Goal: Task Accomplishment & Management: Use online tool/utility

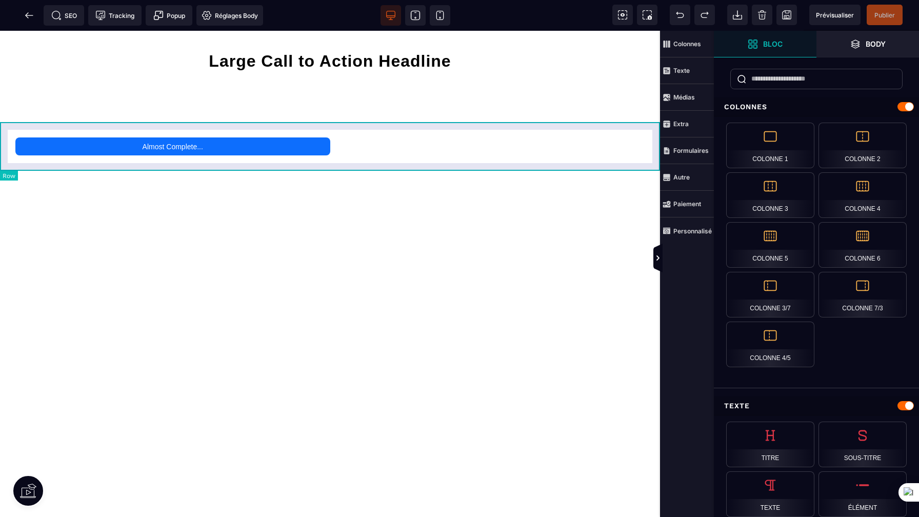
click at [462, 123] on div "Almost Complete..." at bounding box center [330, 146] width 660 height 49
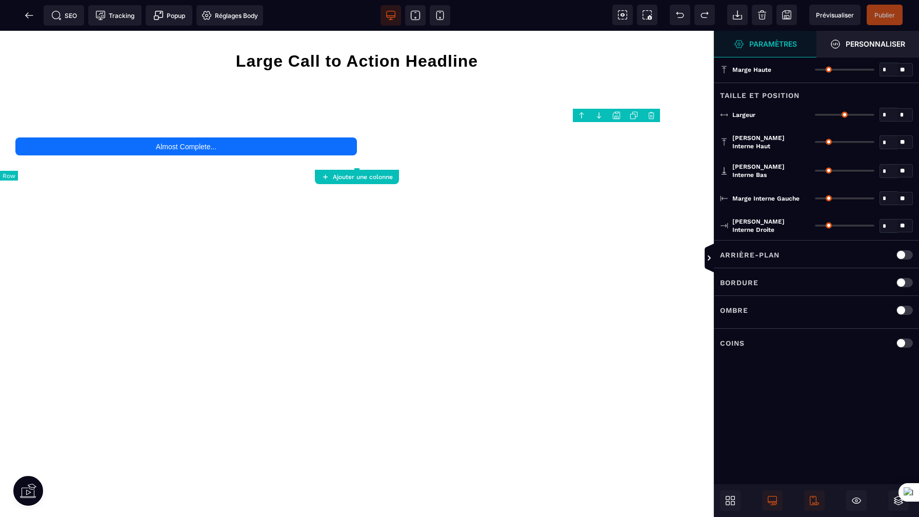
type input "*"
type input "***"
type input "**"
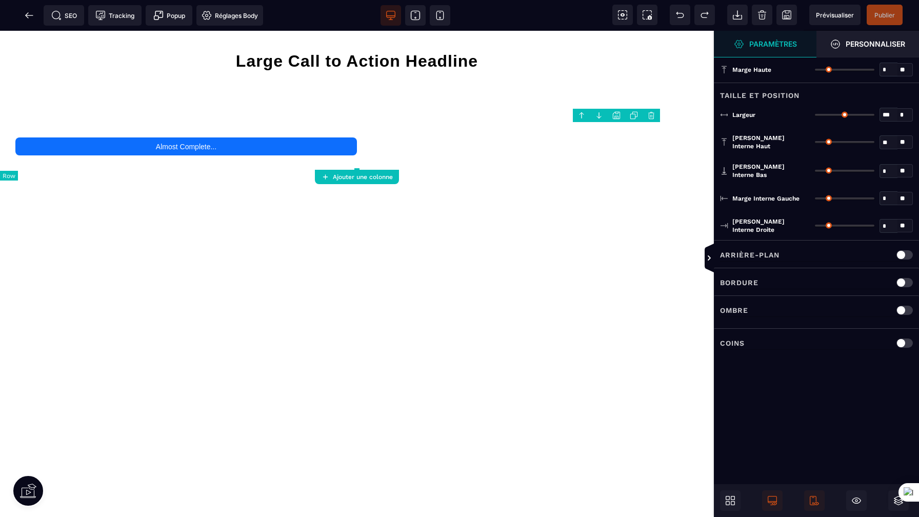
type input "**"
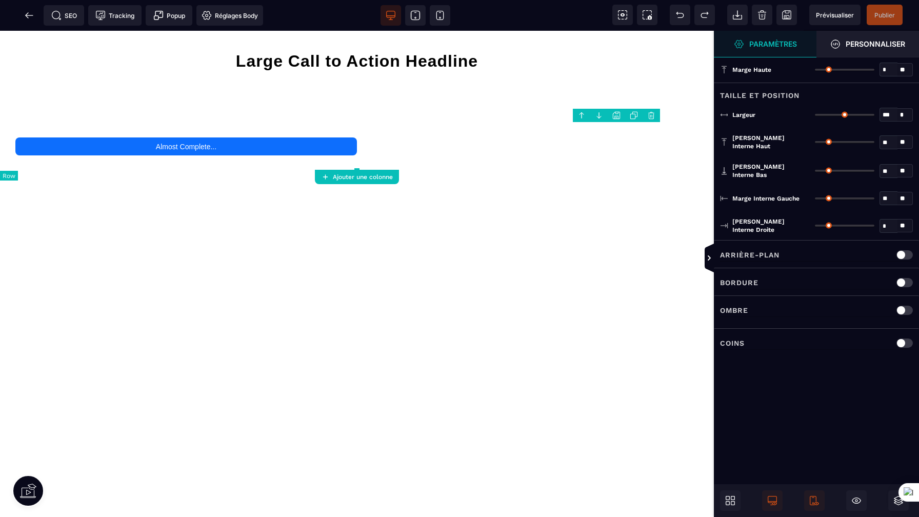
type input "**"
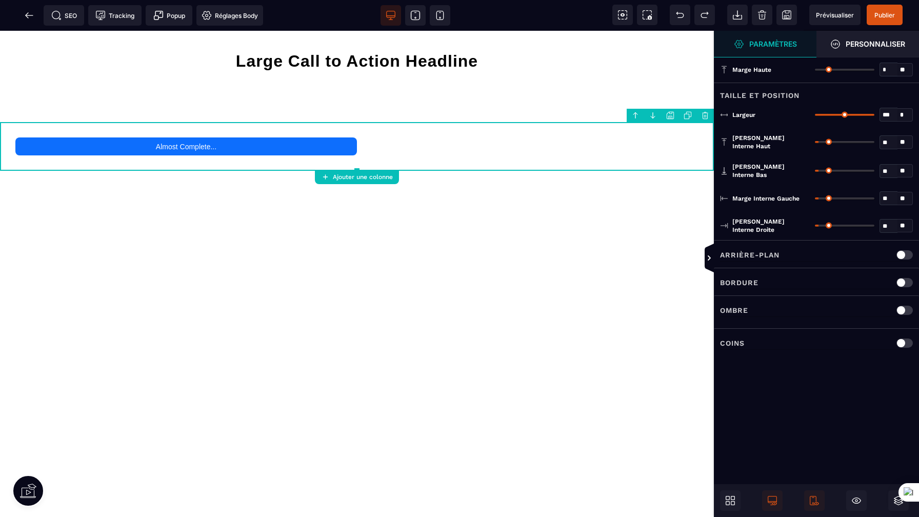
click at [384, 175] on strong "Ajouter une colonne" at bounding box center [363, 176] width 60 height 7
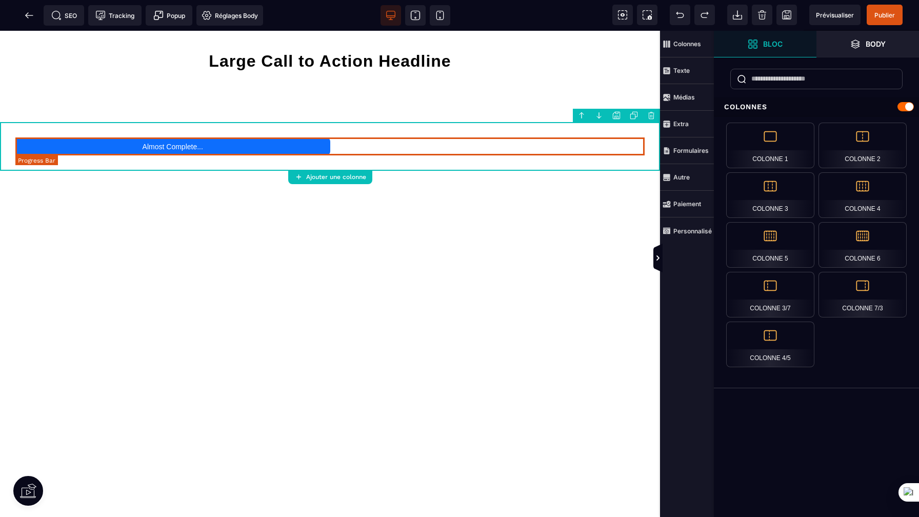
click at [245, 145] on div "Almost Complete..." at bounding box center [172, 146] width 315 height 18
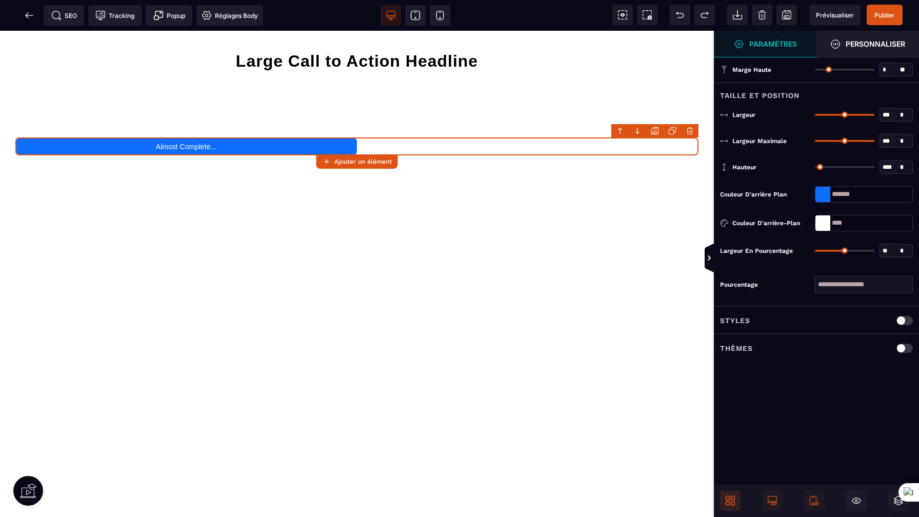
click at [735, 506] on span at bounding box center [730, 500] width 21 height 21
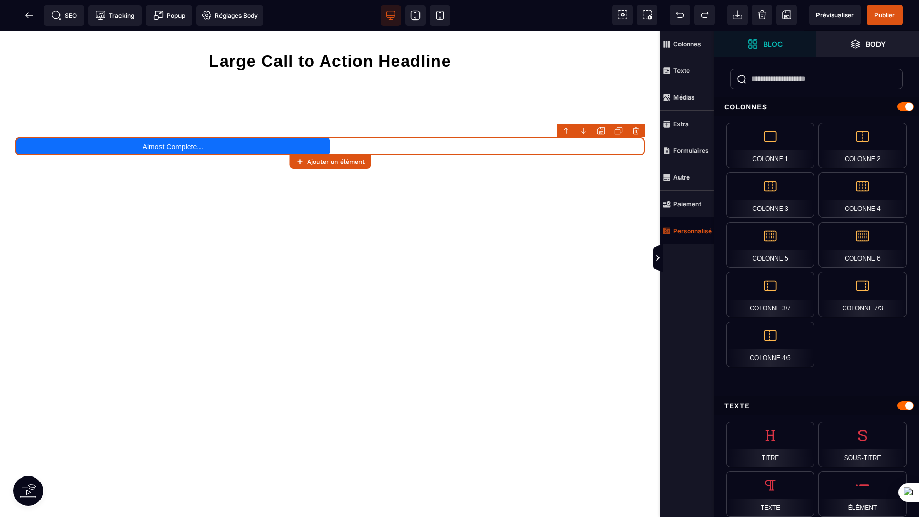
click at [685, 234] on span "Personnalisé" at bounding box center [687, 231] width 49 height 8
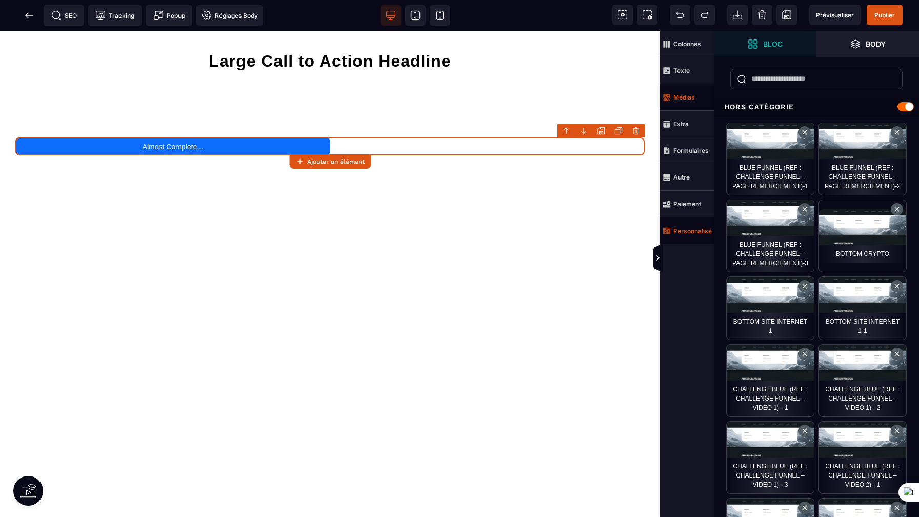
click at [691, 97] on strong "Médias" at bounding box center [684, 97] width 22 height 8
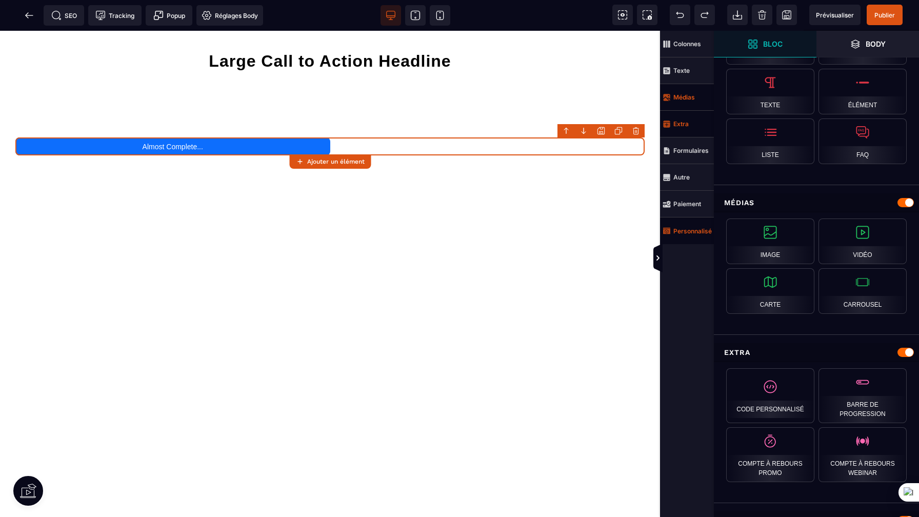
click at [687, 129] on span "Extra" at bounding box center [687, 124] width 54 height 27
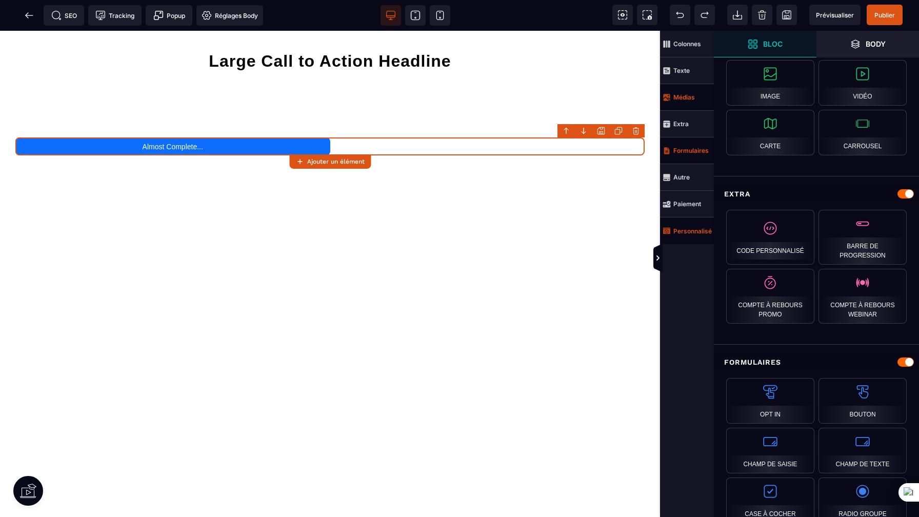
click at [688, 158] on span "Formulaires" at bounding box center [687, 150] width 54 height 27
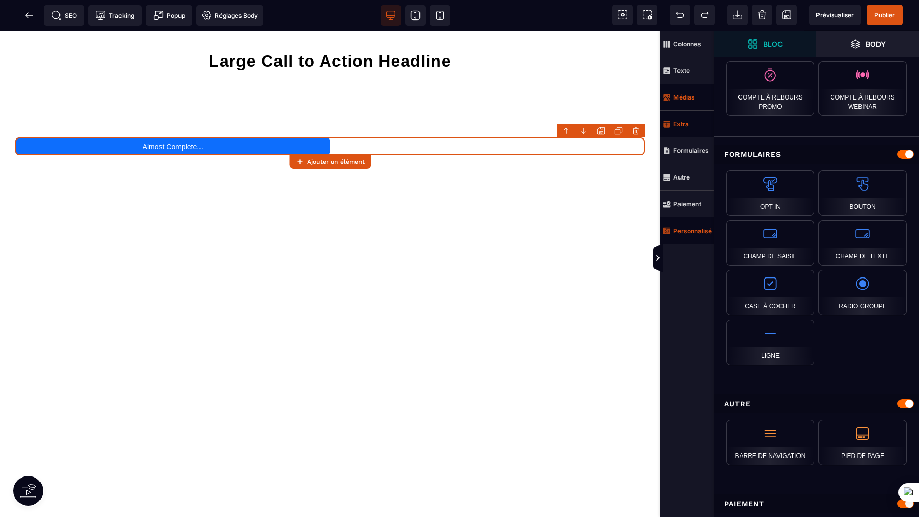
click at [696, 115] on span "Extra" at bounding box center [687, 124] width 54 height 27
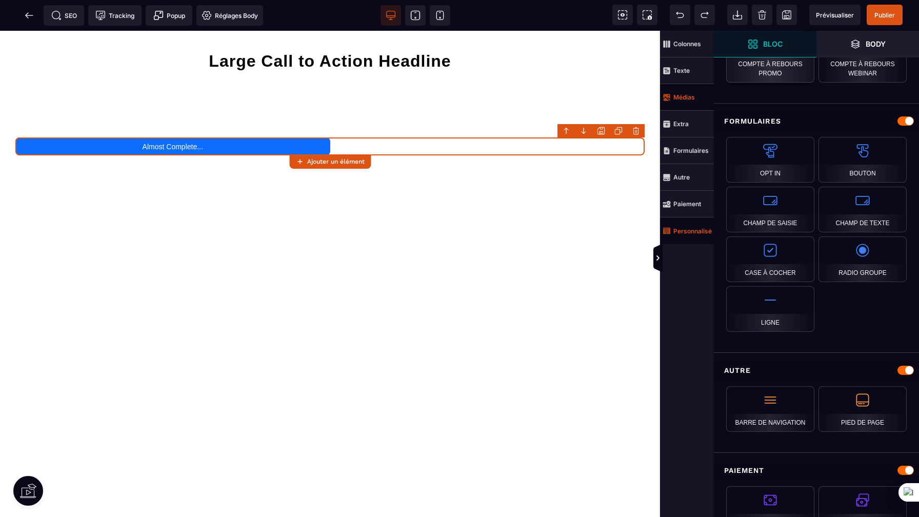
scroll to position [804, 0]
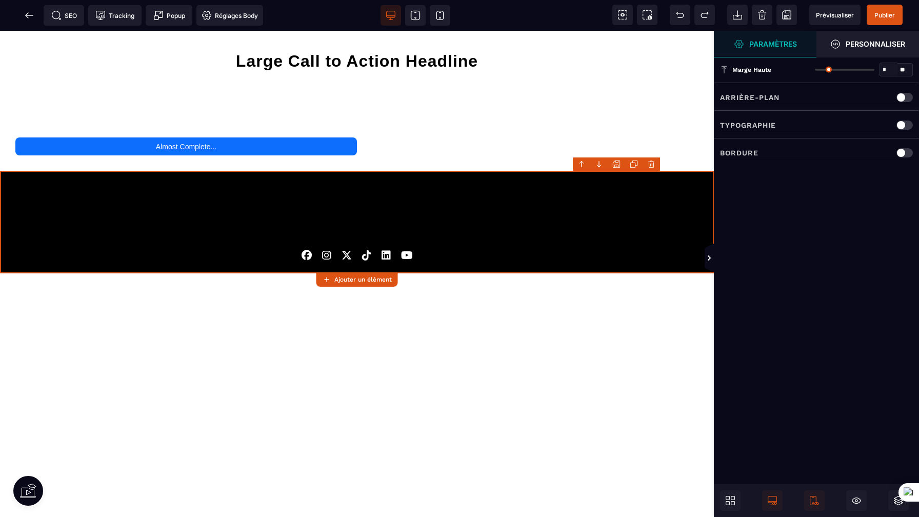
type input "*"
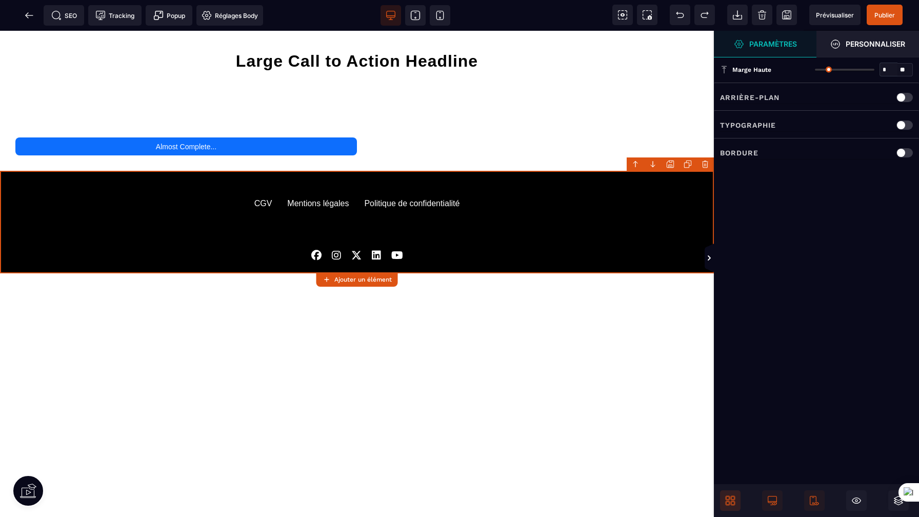
click at [729, 502] on icon at bounding box center [728, 503] width 4 height 4
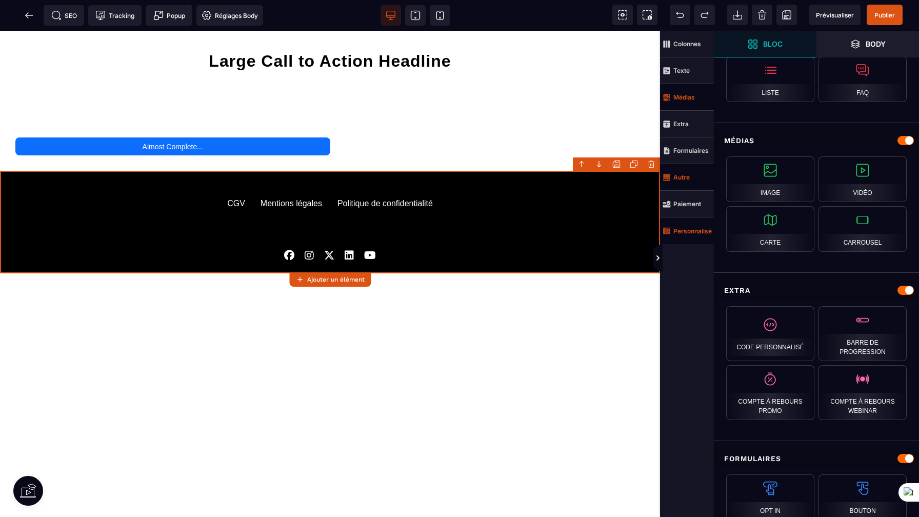
click at [687, 173] on span "Autre" at bounding box center [676, 177] width 27 height 8
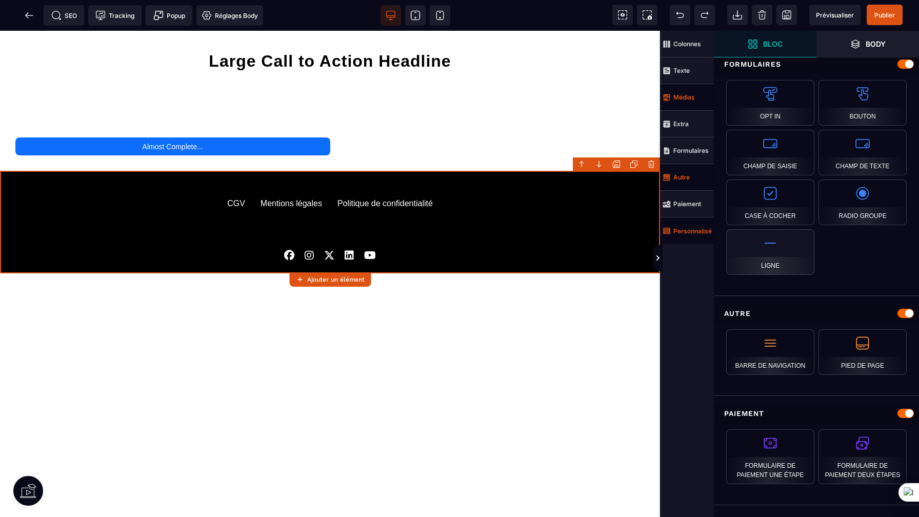
scroll to position [862, 0]
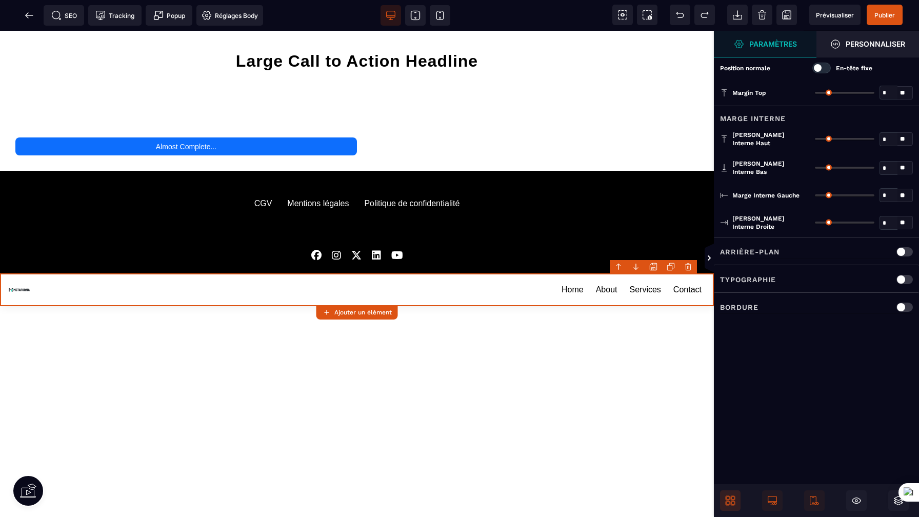
type input "*"
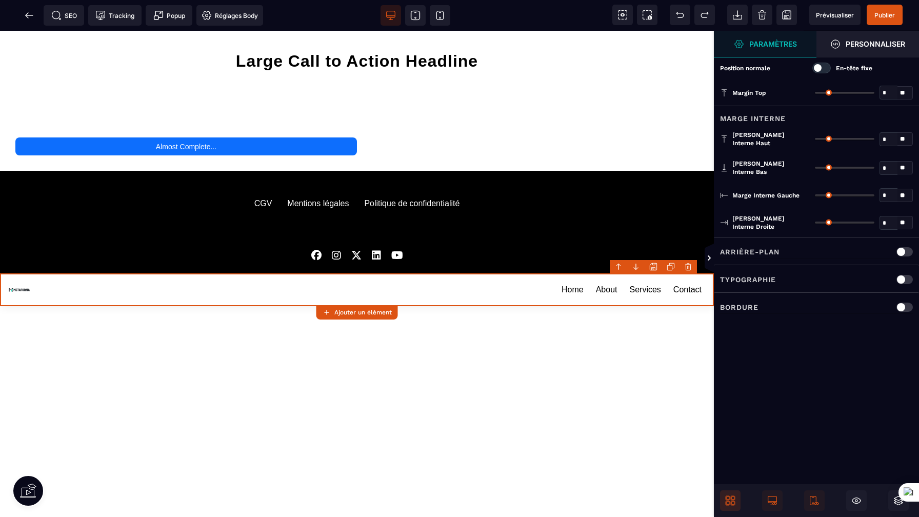
type input "**"
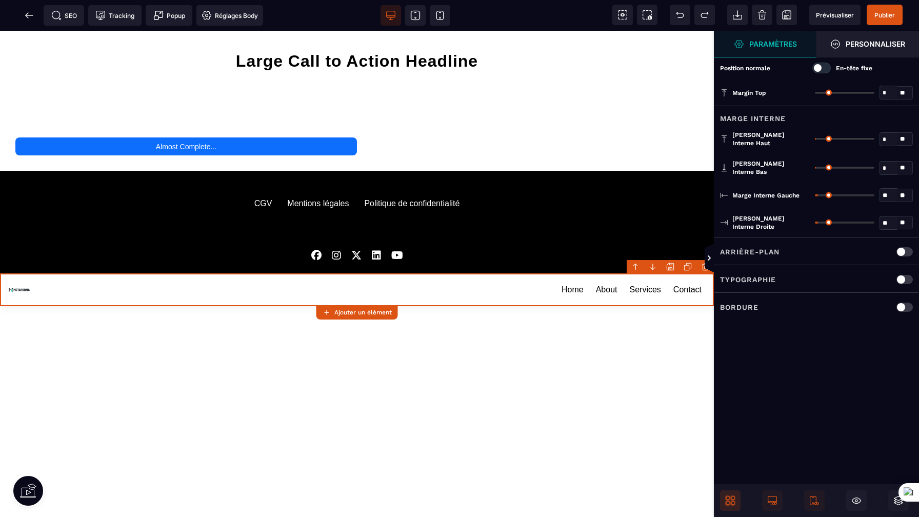
click at [824, 71] on div at bounding box center [821, 68] width 18 height 11
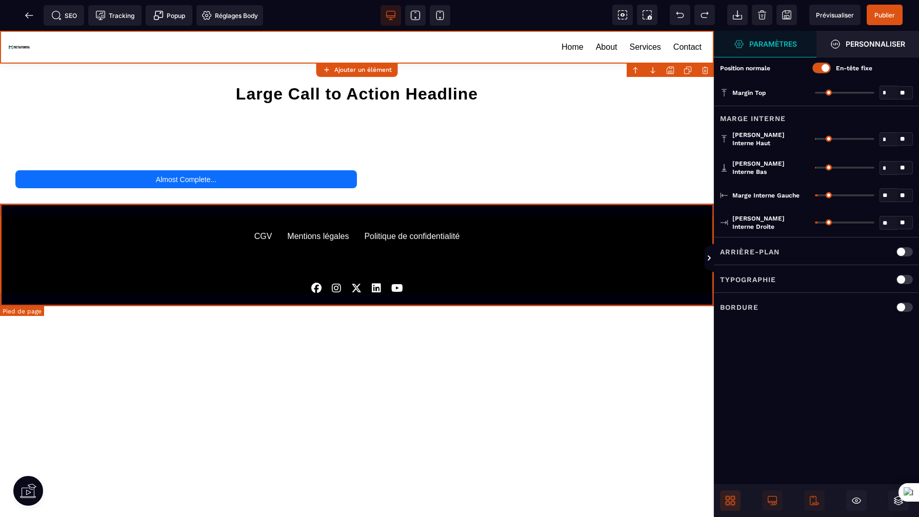
click at [611, 286] on div at bounding box center [356, 285] width 595 height 15
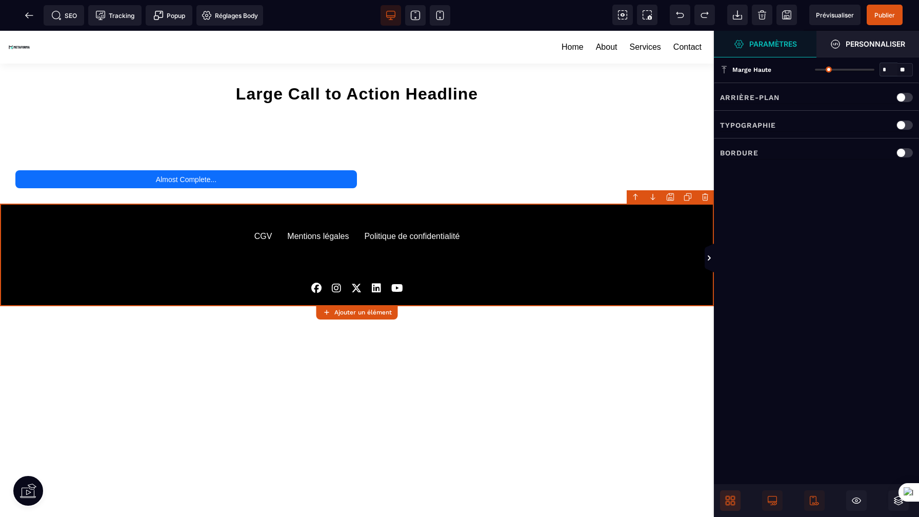
click at [906, 96] on div at bounding box center [905, 97] width 16 height 9
click at [905, 123] on div at bounding box center [905, 125] width 16 height 9
select select
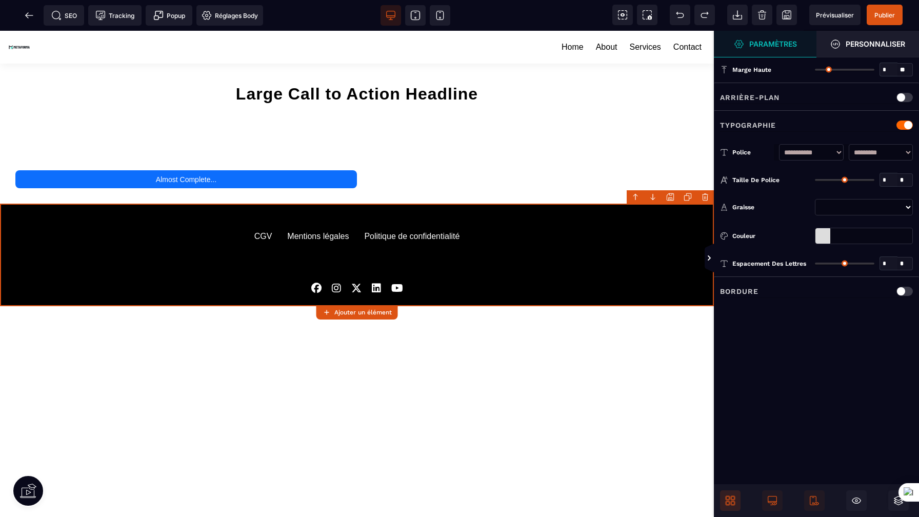
type input "**"
select select
type input "*"
select select
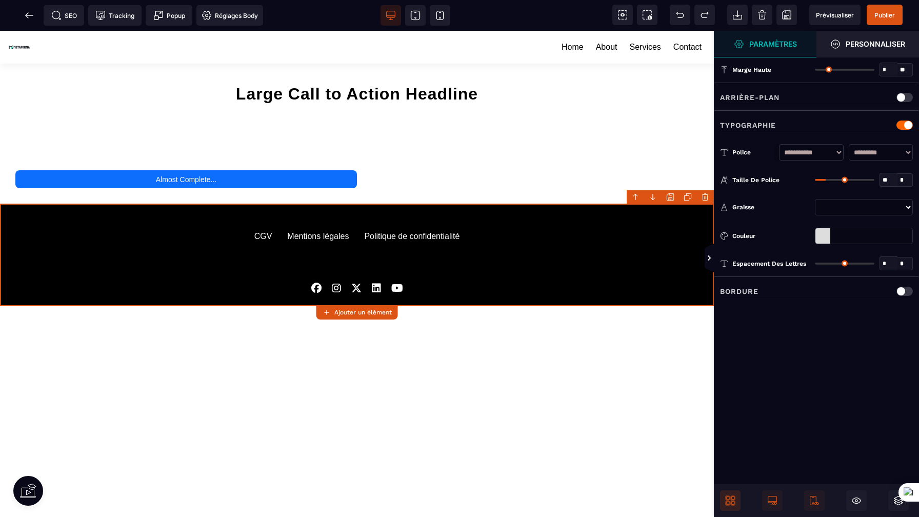
click at [905, 123] on div at bounding box center [905, 125] width 16 height 9
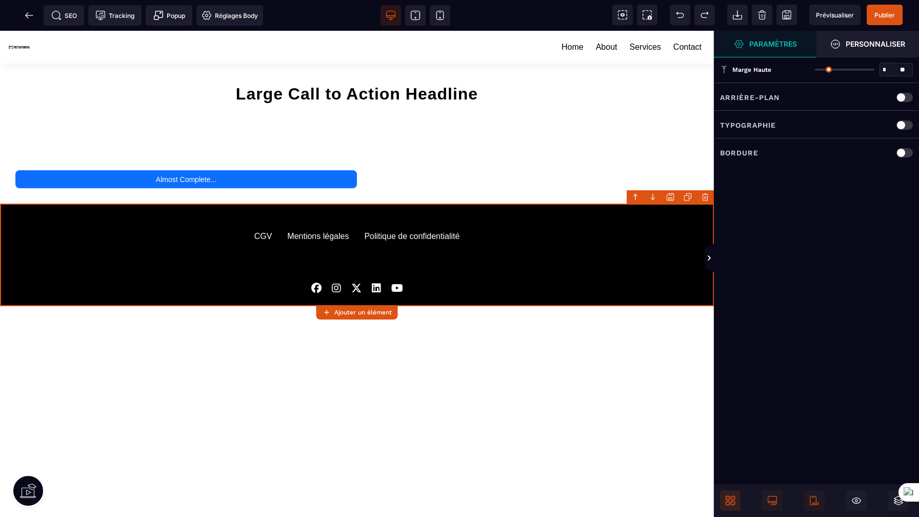
click at [907, 151] on div at bounding box center [905, 152] width 16 height 9
select select
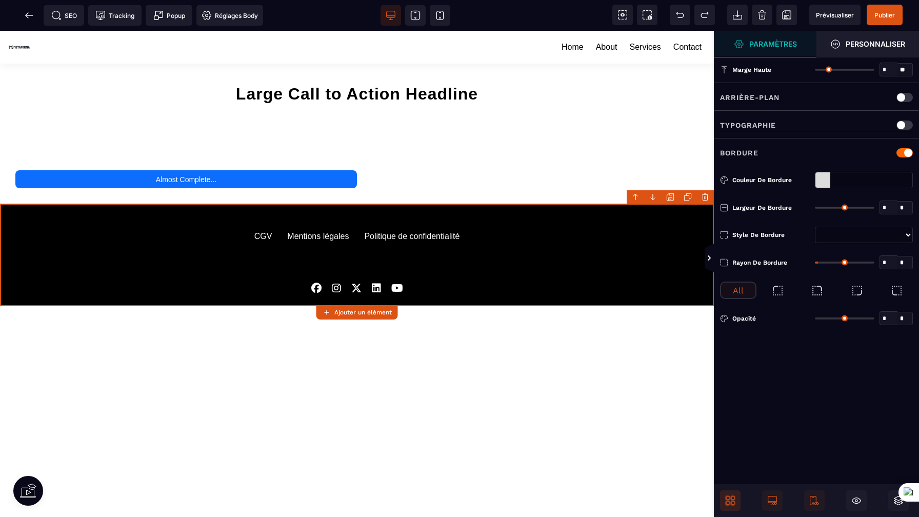
type input "*"
select select
type input "***"
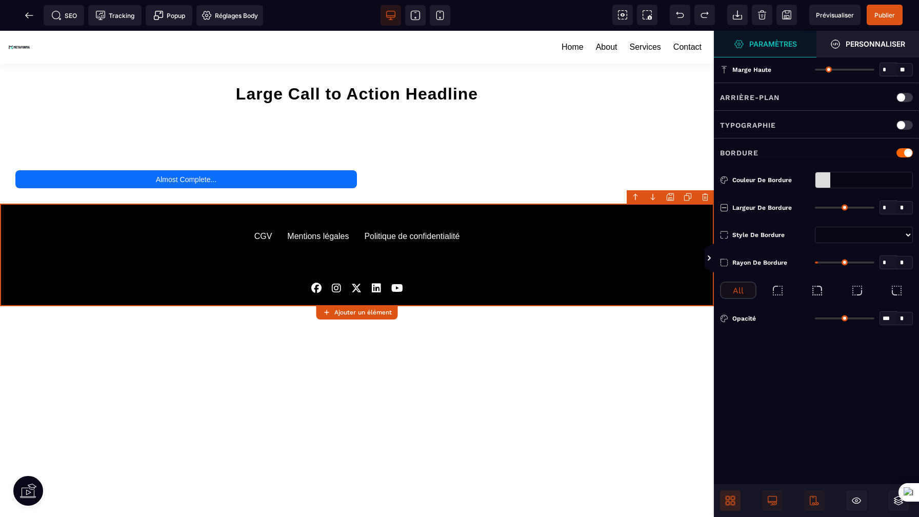
select select
click at [907, 151] on div at bounding box center [905, 152] width 16 height 9
